Goal: Book appointment/travel/reservation

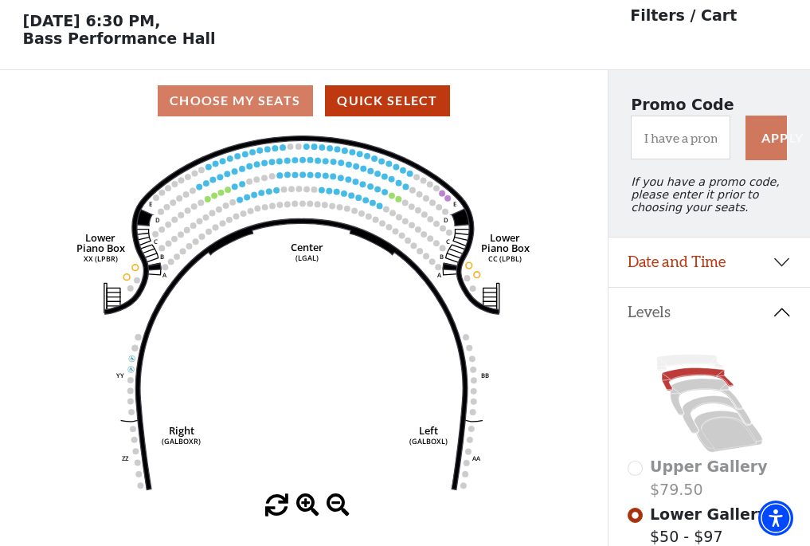
scroll to position [74, 0]
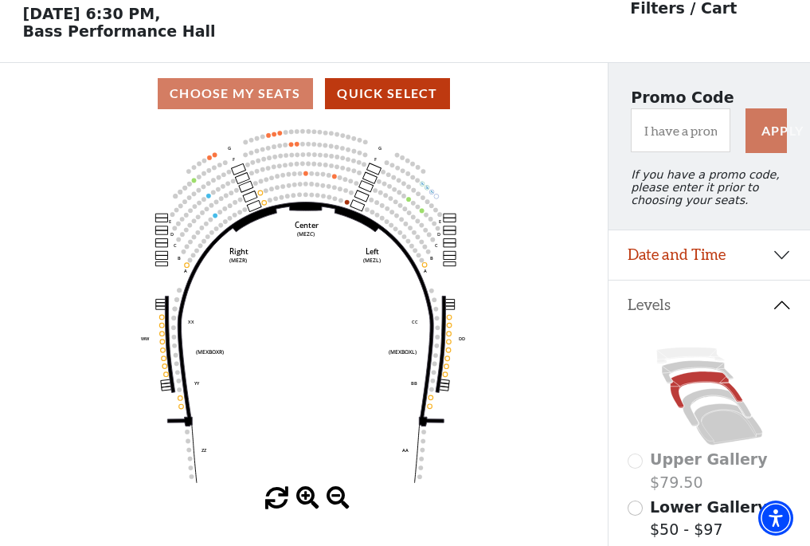
scroll to position [74, 0]
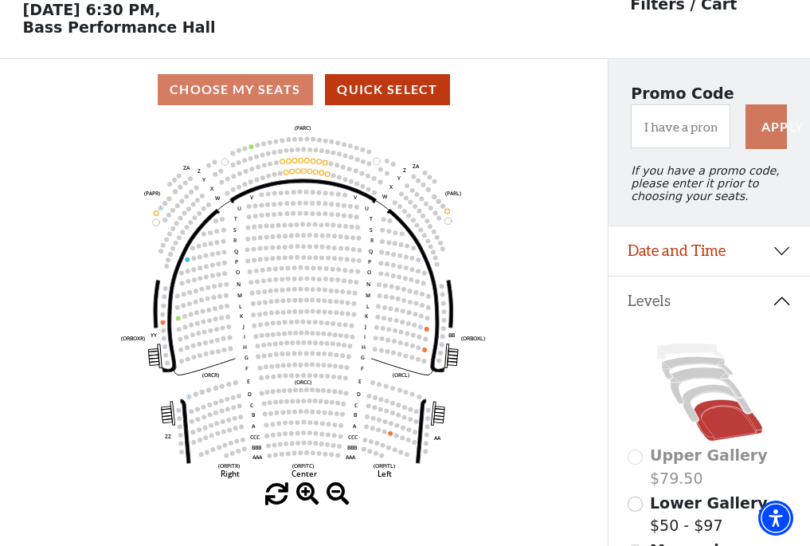
scroll to position [74, 0]
